Goal: Information Seeking & Learning: Learn about a topic

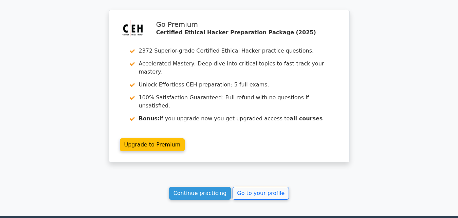
scroll to position [1245, 0]
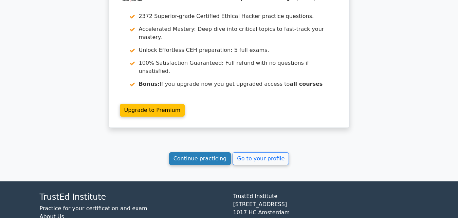
click at [203, 153] on link "Continue practicing" at bounding box center [200, 159] width 62 height 13
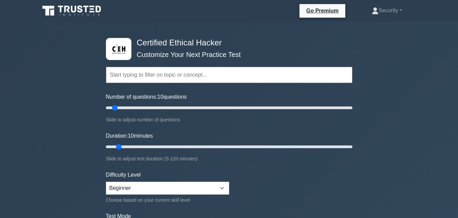
click at [160, 76] on input "text" at bounding box center [229, 75] width 247 height 16
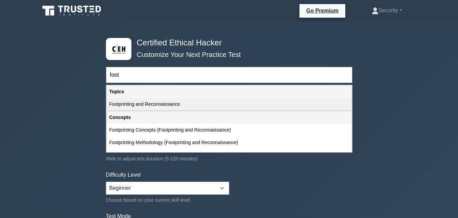
click at [157, 105] on div "Footprinting and Reconnaissance" at bounding box center [229, 104] width 245 height 13
type input "Footprinting and Reconnaissance"
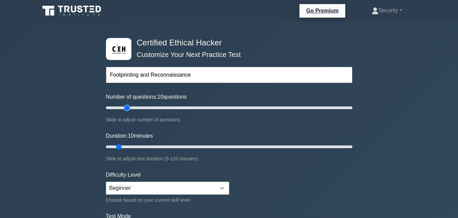
type input "20"
click at [129, 108] on input "Number of questions: 10 questions" at bounding box center [229, 108] width 247 height 8
type input "15"
click at [124, 147] on input "Duration: 10 minutes" at bounding box center [229, 147] width 247 height 8
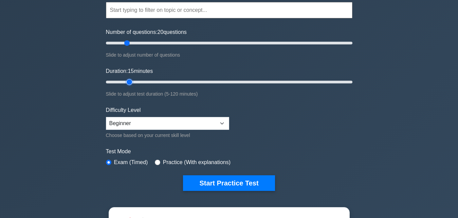
scroll to position [139, 0]
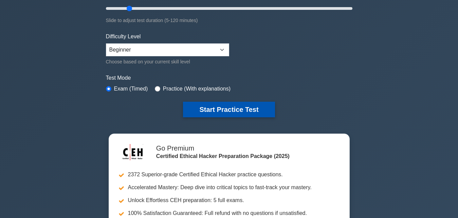
click at [235, 110] on button "Start Practice Test" at bounding box center [229, 110] width 92 height 16
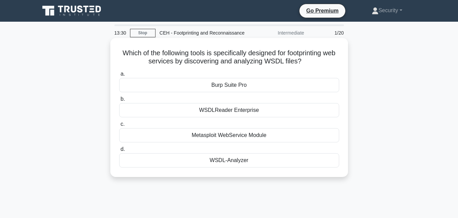
click at [224, 156] on div "WSDL-Analyzer" at bounding box center [229, 161] width 220 height 14
click at [119, 152] on input "d. WSDL-Analyzer" at bounding box center [119, 149] width 0 height 4
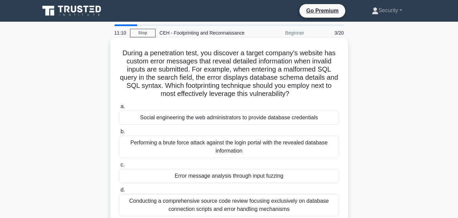
click at [244, 206] on div "Conducting a comprehensive source code review focusing exclusively on database …" at bounding box center [229, 205] width 220 height 22
click at [119, 193] on input "d. Conducting a comprehensive source code review focusing exclusively on databa…" at bounding box center [119, 190] width 0 height 4
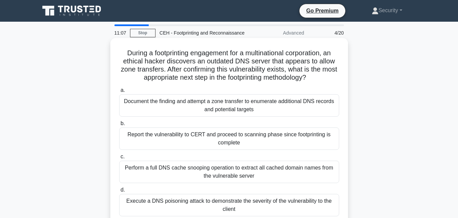
scroll to position [35, 0]
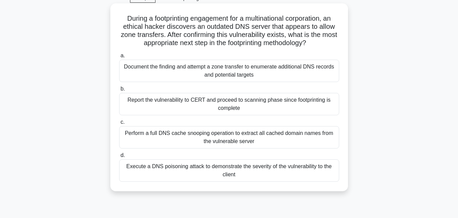
click at [223, 73] on div "Document the finding and attempt a zone transfer to enumerate additional DNS re…" at bounding box center [229, 71] width 220 height 22
click at [119, 58] on input "a. Document the finding and attempt a zone transfer to enumerate additional DNS…" at bounding box center [119, 56] width 0 height 4
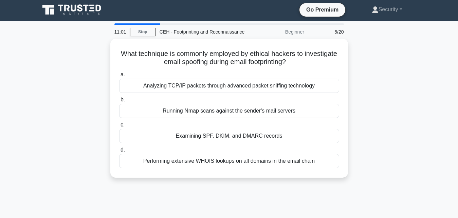
scroll to position [0, 0]
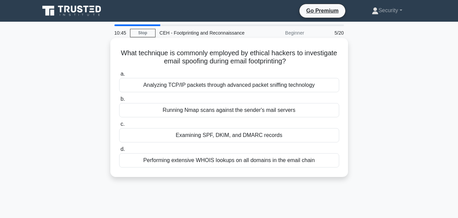
click at [237, 163] on div "Performing extensive WHOIS lookups on all domains in the email chain" at bounding box center [229, 161] width 220 height 14
click at [119, 152] on input "d. Performing extensive WHOIS lookups on all domains in the email chain" at bounding box center [119, 149] width 0 height 4
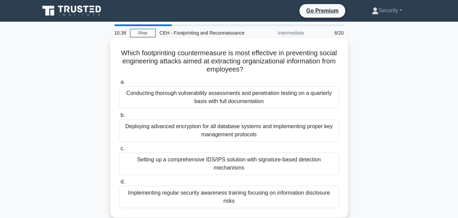
click at [206, 162] on div "Setting up a comprehensive IDS/IPS solution with signature-based detection mech…" at bounding box center [229, 164] width 220 height 22
click at [119, 151] on input "c. Setting up a comprehensive IDS/IPS solution with signature-based detection m…" at bounding box center [119, 149] width 0 height 4
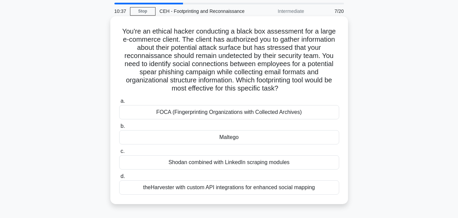
scroll to position [35, 0]
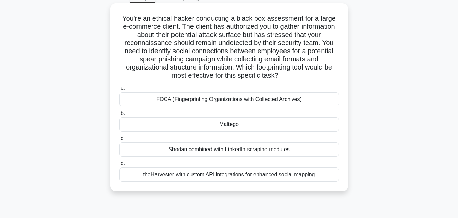
click at [216, 122] on div "Maltego" at bounding box center [229, 125] width 220 height 14
click at [119, 116] on input "b. Maltego" at bounding box center [119, 113] width 0 height 4
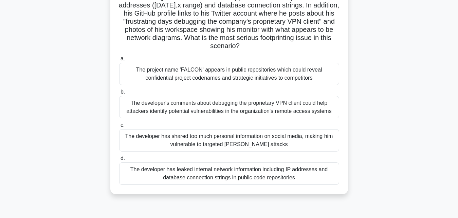
scroll to position [121, 0]
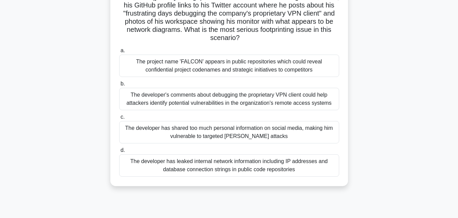
click at [216, 164] on div "The developer has leaked internal network information including IP addresses an…" at bounding box center [229, 166] width 220 height 22
click at [119, 153] on input "d. The developer has leaked internal network information including IP addresses…" at bounding box center [119, 150] width 0 height 4
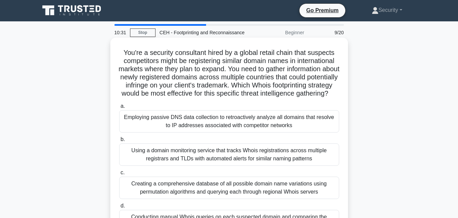
scroll to position [0, 0]
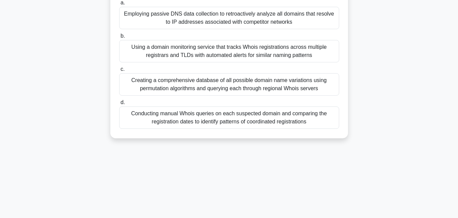
click at [213, 124] on div "Conducting manual Whois queries on each suspected domain and comparing the regi…" at bounding box center [229, 118] width 220 height 22
click at [119, 105] on input "d. Conducting manual Whois queries on each suspected domain and comparing the r…" at bounding box center [119, 103] width 0 height 4
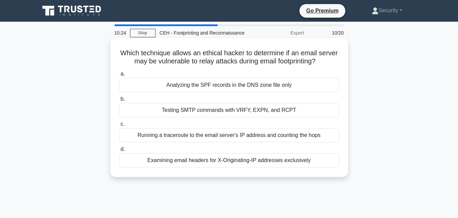
click at [216, 161] on div "Examining email headers for X-Originating-IP addresses exclusively" at bounding box center [229, 161] width 220 height 14
click at [119, 152] on input "d. Examining email headers for X-Originating-IP addresses exclusively" at bounding box center [119, 149] width 0 height 4
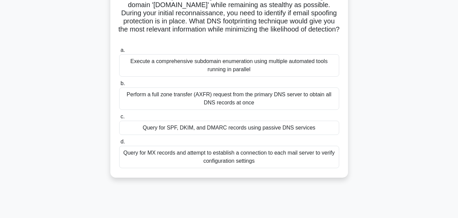
scroll to position [139, 0]
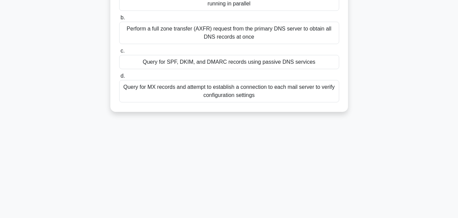
click at [213, 97] on div "Query for MX records and attempt to establish a connection to each mail server …" at bounding box center [229, 91] width 220 height 22
click at [119, 78] on input "d. Query for MX records and attempt to establish a connection to each mail serv…" at bounding box center [119, 76] width 0 height 4
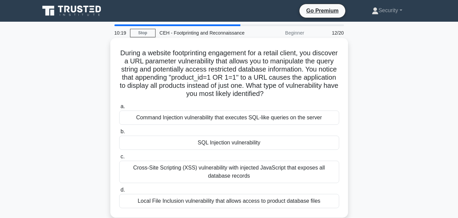
scroll to position [69, 0]
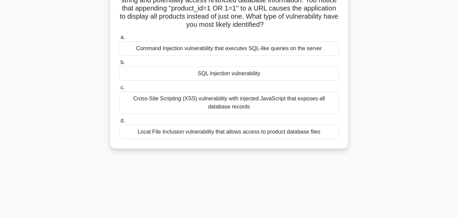
click at [214, 98] on div "Cross-Site Scripting (XSS) vulnerability with injected JavaScript that exposes …" at bounding box center [229, 103] width 220 height 22
click at [119, 90] on input "c. Cross-Site Scripting (XSS) vulnerability with injected JavaScript that expos…" at bounding box center [119, 88] width 0 height 4
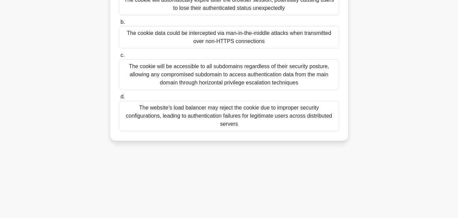
scroll to position [143, 0]
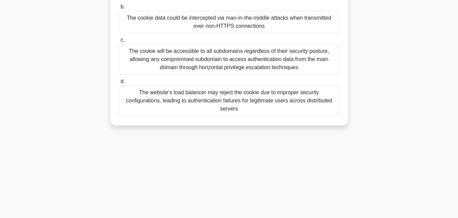
click at [214, 98] on div "The website's load balancer may reject the cookie due to improper security conf…" at bounding box center [229, 101] width 220 height 31
click at [119, 84] on input "d. The website's load balancer may reject the cookie due to improper security c…" at bounding box center [119, 81] width 0 height 4
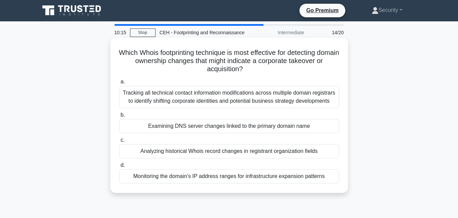
scroll to position [0, 0]
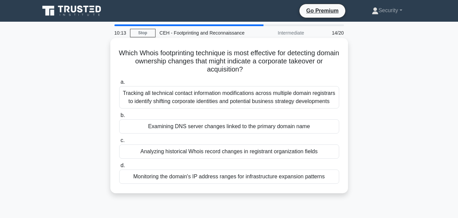
click at [196, 176] on div "Monitoring the domain's IP address ranges for infrastructure expansion patterns" at bounding box center [229, 177] width 220 height 14
click at [119, 168] on input "d. Monitoring the domain's IP address ranges for infrastructure expansion patte…" at bounding box center [119, 166] width 0 height 4
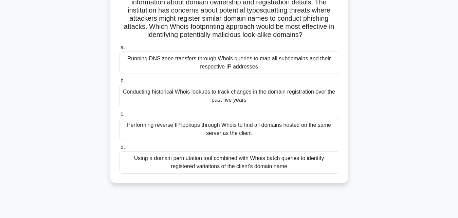
scroll to position [69, 0]
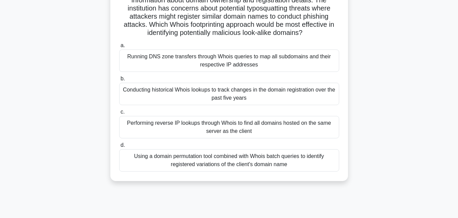
click at [201, 158] on div "Using a domain permutation tool combined with Whois batch queries to identify r…" at bounding box center [229, 160] width 220 height 22
click at [119, 148] on input "d. Using a domain permutation tool combined with Whois batch queries to identif…" at bounding box center [119, 145] width 0 height 4
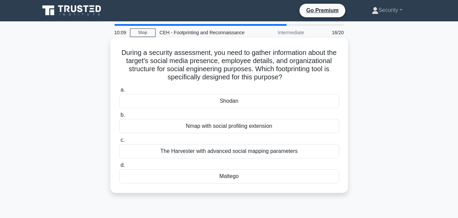
scroll to position [0, 0]
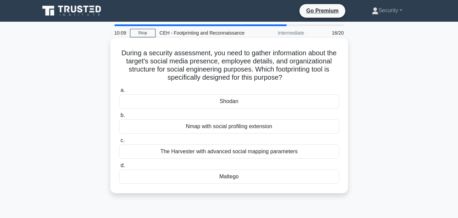
click at [216, 176] on div "Maltego" at bounding box center [229, 177] width 220 height 14
click at [119, 168] on input "d. Maltego" at bounding box center [119, 166] width 0 height 4
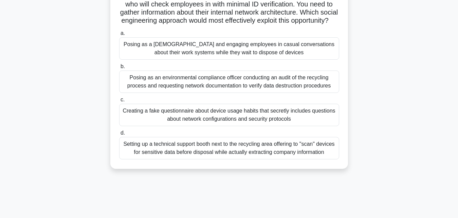
scroll to position [104, 0]
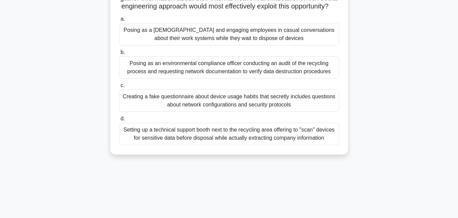
click at [198, 144] on div "Setting up a technical support booth next to the recycling area offering to "sc…" at bounding box center [229, 134] width 220 height 22
click at [119, 121] on input "d. Setting up a technical support booth next to the recycling area offering to …" at bounding box center [119, 119] width 0 height 4
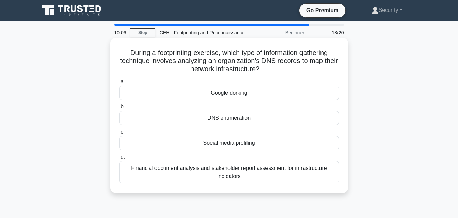
scroll to position [0, 0]
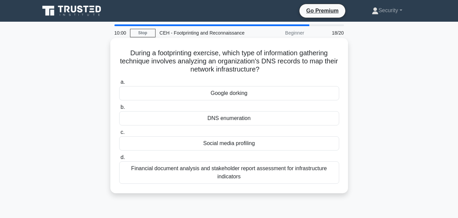
click at [233, 115] on div "DNS enumeration" at bounding box center [229, 118] width 220 height 14
click at [119, 110] on input "b. DNS enumeration" at bounding box center [119, 107] width 0 height 4
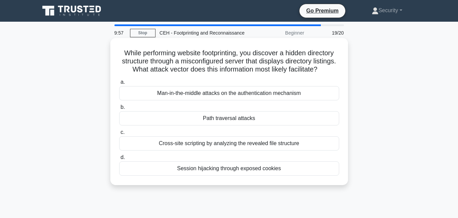
click at [205, 143] on div "Cross-site scripting by analyzing the revealed file structure" at bounding box center [229, 144] width 220 height 14
click at [119, 135] on input "c. Cross-site scripting by analyzing the revealed file structure" at bounding box center [119, 132] width 0 height 4
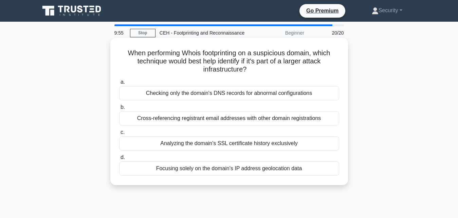
click at [202, 123] on div "Cross-referencing registrant email addresses with other domain registrations" at bounding box center [229, 118] width 220 height 14
click at [119, 110] on input "b. Cross-referencing registrant email addresses with other domain registrations" at bounding box center [119, 107] width 0 height 4
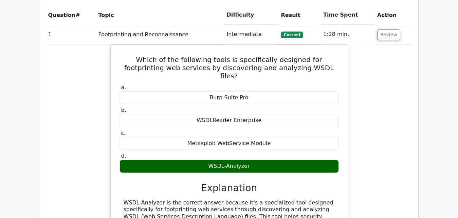
scroll to position [728, 0]
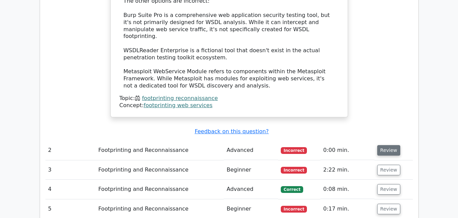
click at [392, 145] on button "Review" at bounding box center [388, 150] width 23 height 11
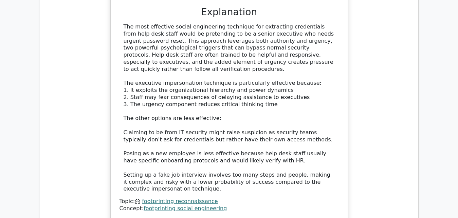
scroll to position [1144, 0]
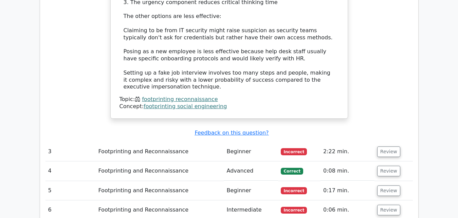
click at [389, 142] on td "Review" at bounding box center [394, 151] width 38 height 19
click at [389, 147] on button "Review" at bounding box center [388, 152] width 23 height 11
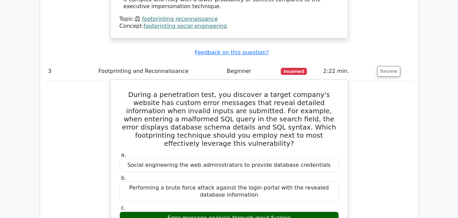
scroll to position [1178, 0]
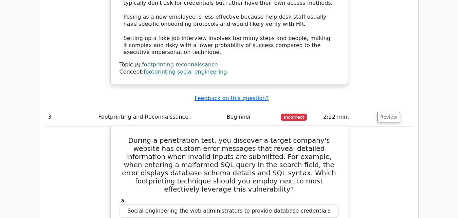
click at [142, 137] on h5 "During a penetration test, you discover a target company's website has custom e…" at bounding box center [229, 165] width 221 height 57
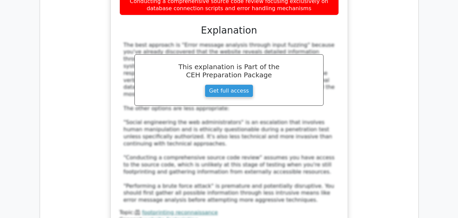
scroll to position [1525, 0]
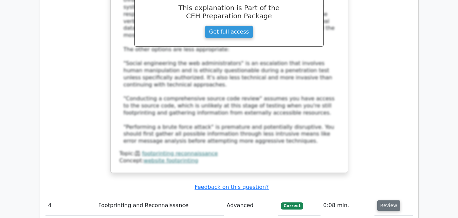
click at [392, 201] on button "Review" at bounding box center [388, 206] width 23 height 11
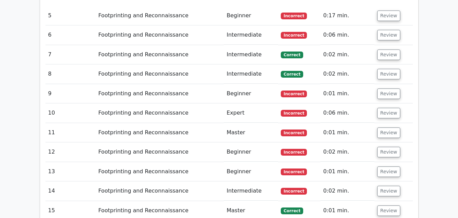
scroll to position [2114, 0]
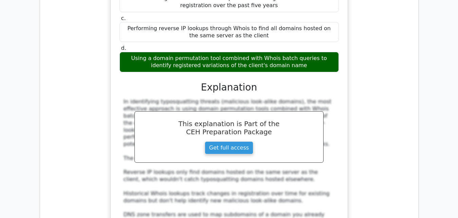
scroll to position [2599, 0]
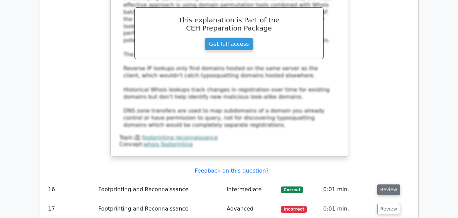
click at [378, 185] on button "Review" at bounding box center [388, 190] width 23 height 11
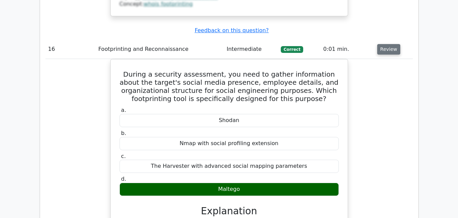
scroll to position [2772, 0]
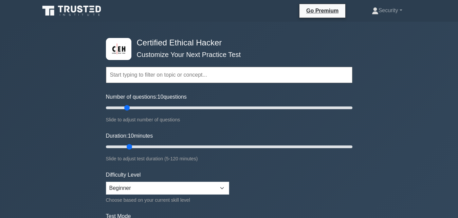
click at [206, 72] on input "text" at bounding box center [229, 75] width 247 height 16
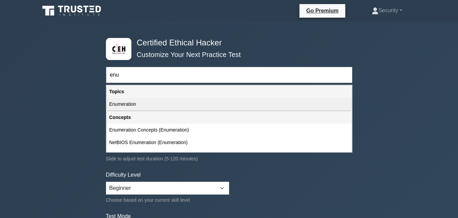
click at [127, 107] on div "Enumeration" at bounding box center [229, 104] width 245 height 13
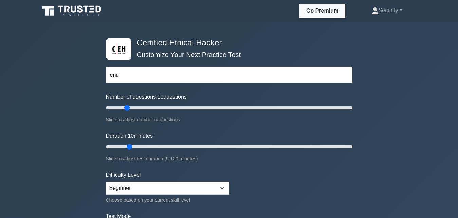
type input "Enumeration"
type input "15"
click at [118, 109] on input "Number of questions: 10 questions" at bounding box center [229, 108] width 247 height 8
click at [113, 107] on input "Number of questions: 10 questions" at bounding box center [229, 108] width 247 height 8
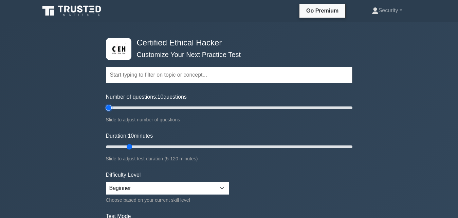
type input "5"
click at [110, 108] on input "Number of questions: 10 questions" at bounding box center [229, 108] width 247 height 8
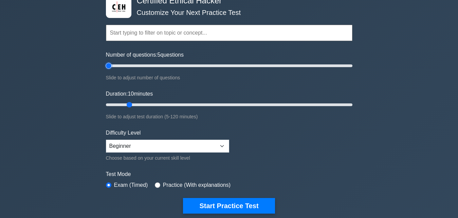
scroll to position [104, 0]
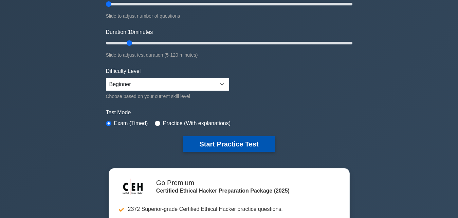
click at [214, 146] on button "Start Practice Test" at bounding box center [229, 145] width 92 height 16
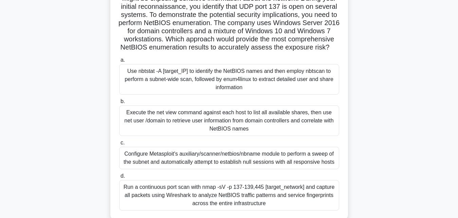
scroll to position [114, 0]
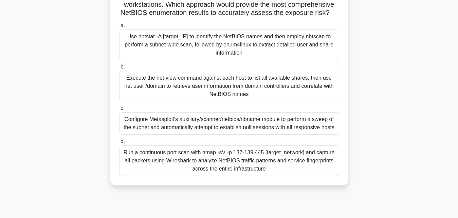
click at [244, 162] on div "Run a continuous port scan with nmap -sV -p 137-139,445 [target_network] and ca…" at bounding box center [229, 161] width 220 height 31
click at [119, 144] on input "d. Run a continuous port scan with nmap -sV -p 137-139,445 [target_network] and…" at bounding box center [119, 142] width 0 height 4
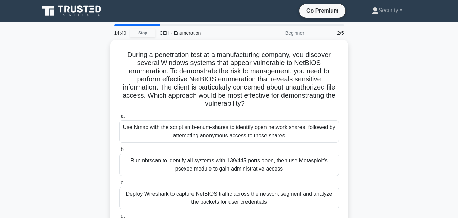
scroll to position [35, 0]
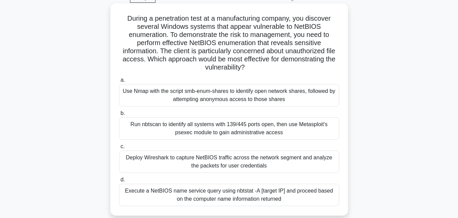
click at [218, 123] on div "Run nbtscan to identify all systems with 139/445 ports open, then use Metasploi…" at bounding box center [229, 129] width 220 height 22
click at [119, 116] on input "b. Run nbtscan to identify all systems with 139/445 ports open, then use Metasp…" at bounding box center [119, 113] width 0 height 4
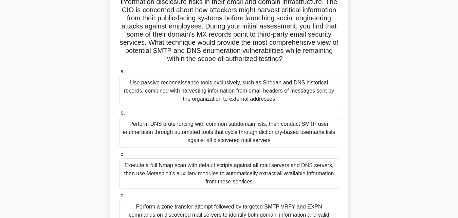
scroll to position [139, 0]
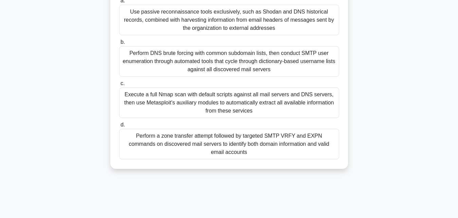
click at [218, 102] on div "Execute a full Nmap scan with default scripts against all mail servers and DNS …" at bounding box center [229, 103] width 220 height 31
click at [119, 86] on input "c. Execute a full Nmap scan with default scripts against all mail servers and D…" at bounding box center [119, 84] width 0 height 4
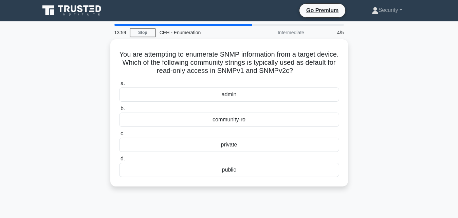
scroll to position [0, 0]
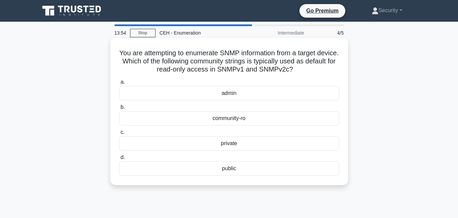
click at [234, 169] on div "public" at bounding box center [229, 169] width 220 height 14
click at [119, 160] on input "d. public" at bounding box center [119, 158] width 0 height 4
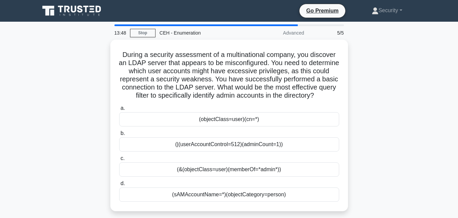
scroll to position [35, 0]
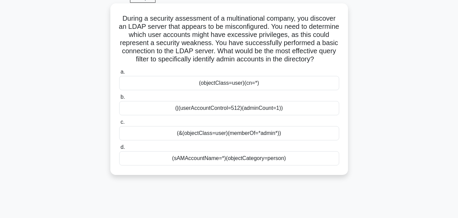
click at [249, 109] on div "(|(userAccountControl=512)(adminCount=1))" at bounding box center [229, 108] width 220 height 14
click at [119, 100] on input "b. (|(userAccountControl=512)(adminCount=1))" at bounding box center [119, 97] width 0 height 4
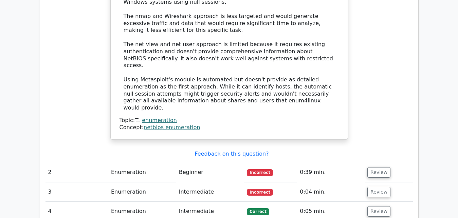
scroll to position [901, 0]
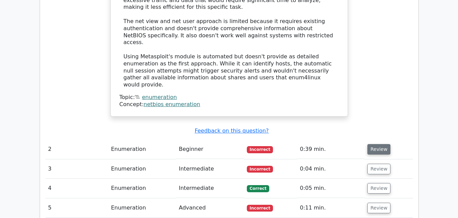
click at [374, 144] on button "Review" at bounding box center [379, 149] width 23 height 11
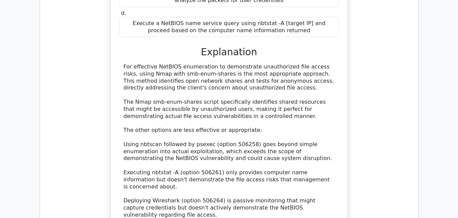
scroll to position [1317, 0]
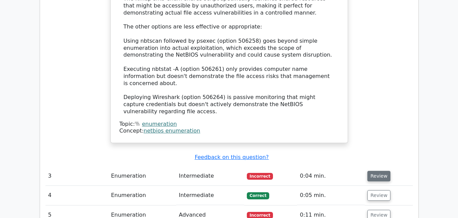
click at [376, 171] on button "Review" at bounding box center [379, 176] width 23 height 11
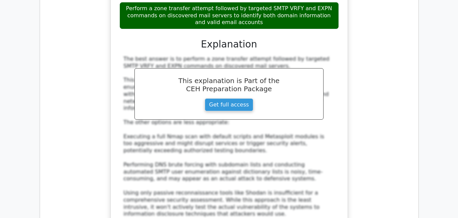
scroll to position [1871, 0]
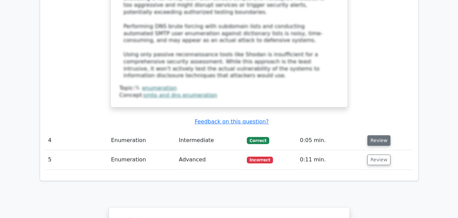
click at [378, 136] on button "Review" at bounding box center [379, 141] width 23 height 11
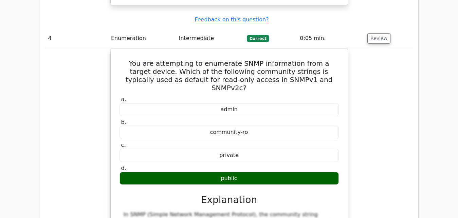
scroll to position [2114, 0]
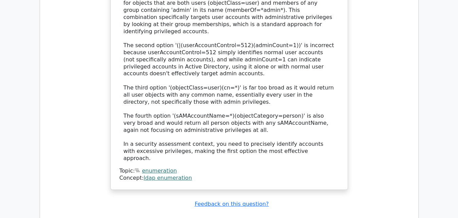
scroll to position [2730, 0]
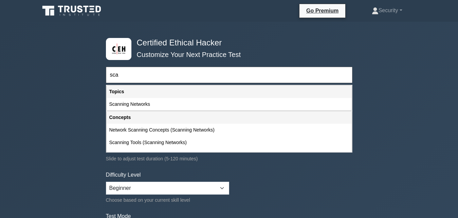
click at [120, 146] on div "Scanning Tools (Scanning Networks)" at bounding box center [229, 143] width 245 height 13
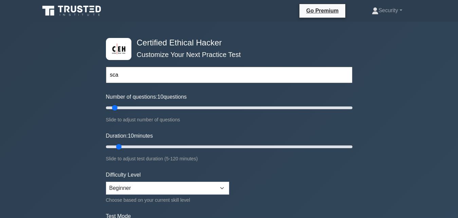
type input "Scanning Tools (Scanning Networks)"
click at [120, 146] on input "Duration: 10 minutes" at bounding box center [229, 147] width 247 height 8
click at [139, 74] on input "text" at bounding box center [229, 75] width 247 height 16
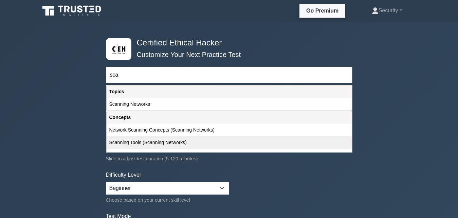
click at [156, 148] on div "Scanning Tools (Scanning Networks)" at bounding box center [229, 143] width 245 height 13
type input "Scanning Tools (Scanning Networks)"
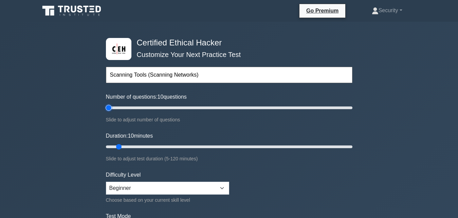
type input "5"
click at [111, 108] on input "Number of questions: 10 questions" at bounding box center [229, 108] width 247 height 8
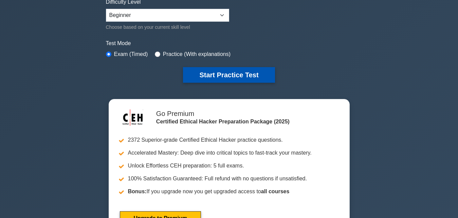
click at [206, 78] on button "Start Practice Test" at bounding box center [229, 75] width 92 height 16
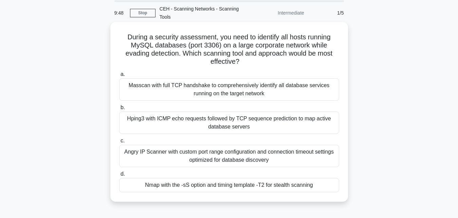
scroll to position [35, 0]
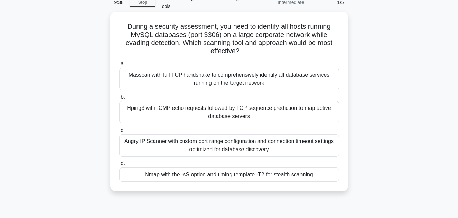
click at [229, 78] on div "Masscan with full TCP handshake to comprehensively identify all database servic…" at bounding box center [229, 79] width 220 height 22
click at [119, 66] on input "a. Masscan with full TCP handshake to comprehensively identify all database ser…" at bounding box center [119, 64] width 0 height 4
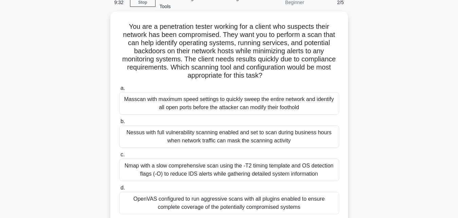
click at [219, 136] on div "Nessus with full vulnerability scanning enabled and set to scan during business…" at bounding box center [229, 137] width 220 height 22
click at [119, 124] on input "b. Nessus with full vulnerability scanning enabled and set to scan during busin…" at bounding box center [119, 122] width 0 height 4
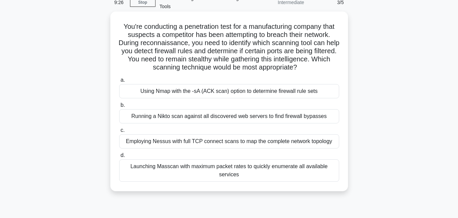
click at [220, 147] on div "Employing Nessus with full TCP connect scans to map the complete network topolo…" at bounding box center [229, 142] width 220 height 14
click at [119, 133] on input "c. Employing Nessus with full TCP connect scans to map the complete network top…" at bounding box center [119, 130] width 0 height 4
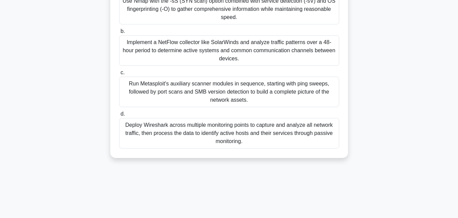
scroll to position [139, 0]
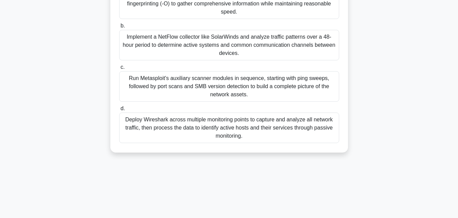
click at [231, 122] on div "Deploy Wireshark across multiple monitoring points to capture and analyze all n…" at bounding box center [229, 128] width 220 height 31
click at [119, 111] on input "d. Deploy Wireshark across multiple monitoring points to capture and analyze al…" at bounding box center [119, 109] width 0 height 4
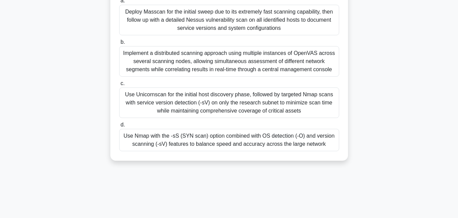
click at [227, 137] on div "Use Nmap with the -sS (SYN scan) option combined with OS detection (-O) and ver…" at bounding box center [229, 140] width 220 height 22
click at [119, 127] on input "d. Use Nmap with the -sS (SYN scan) option combined with OS detection (-O) and …" at bounding box center [119, 125] width 0 height 4
